Goal: Task Accomplishment & Management: Manage account settings

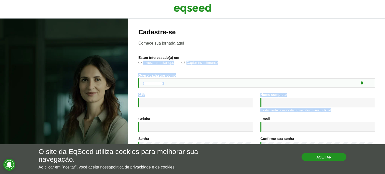
click at [311, 157] on button "Aceitar" at bounding box center [324, 157] width 45 height 8
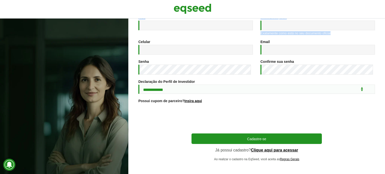
scroll to position [83, 0]
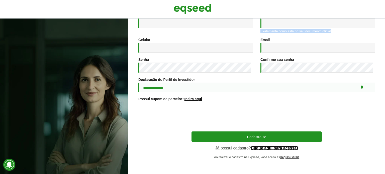
click at [273, 148] on link "Clique aqui para acessar" at bounding box center [274, 148] width 47 height 4
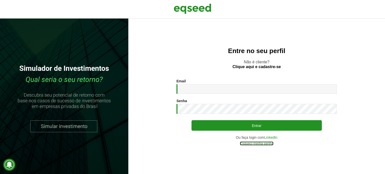
click at [251, 144] on link "Esqueci minha senha" at bounding box center [257, 144] width 34 height 4
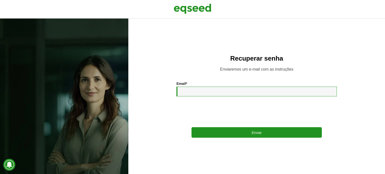
drag, startPoint x: 0, startPoint y: 0, endPoint x: 209, endPoint y: 93, distance: 228.8
click at [209, 93] on input "Email *" at bounding box center [257, 92] width 161 height 10
type input "*"
type input "**********"
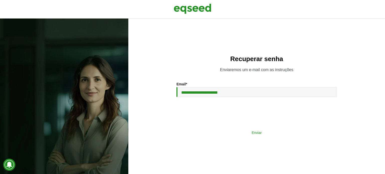
click at [217, 132] on button "Enviar" at bounding box center [257, 133] width 130 height 10
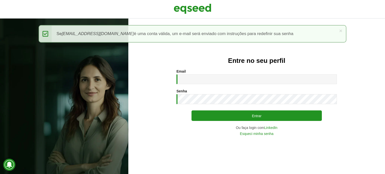
click at [137, 89] on div "Entre no seu perfil Email * Digite seu endereço de e-mail. Senha * Digite a sen…" at bounding box center [256, 97] width 257 height 156
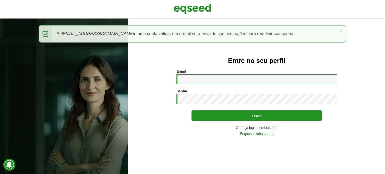
click at [194, 78] on input "Email *" at bounding box center [257, 79] width 161 height 10
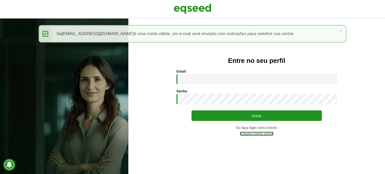
click at [268, 133] on link "Esqueci minha senha" at bounding box center [257, 134] width 34 height 4
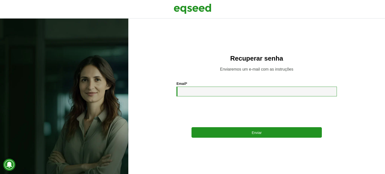
click at [199, 95] on input "Email *" at bounding box center [257, 92] width 161 height 10
type input "**********"
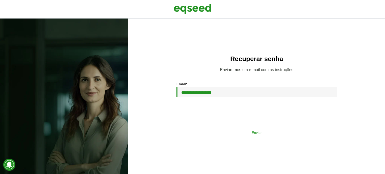
click at [227, 131] on button "Enviar" at bounding box center [257, 133] width 130 height 10
